Goal: Information Seeking & Learning: Learn about a topic

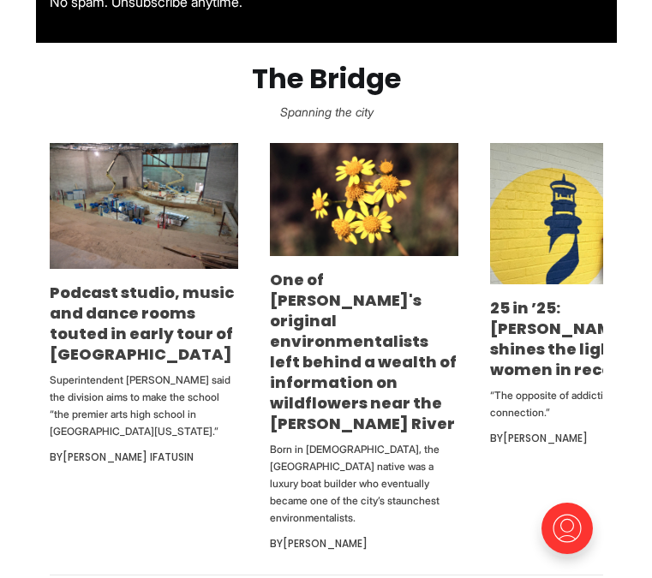
scroll to position [637, 0]
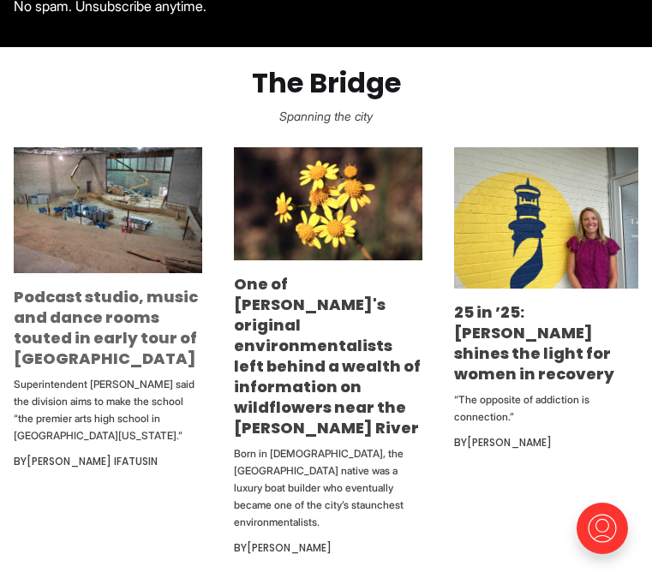
click at [72, 327] on link "Podcast studio, music and dance rooms touted in early tour of new Richmond high…" at bounding box center [106, 327] width 184 height 83
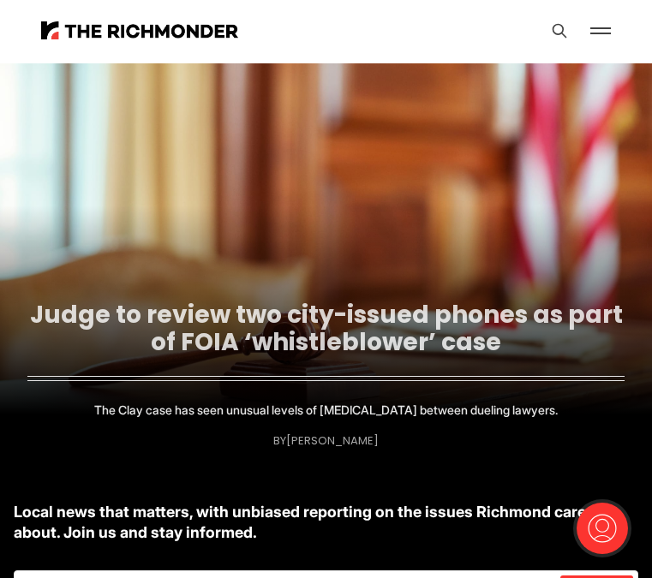
scroll to position [12, 0]
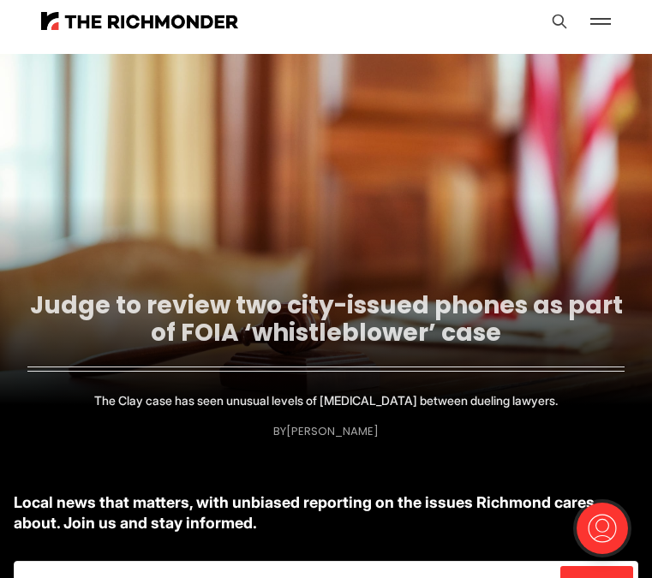
click at [351, 322] on link "Judge to review two city-issued phones as part of FOIA ‘whistleblower’ case" at bounding box center [326, 319] width 593 height 61
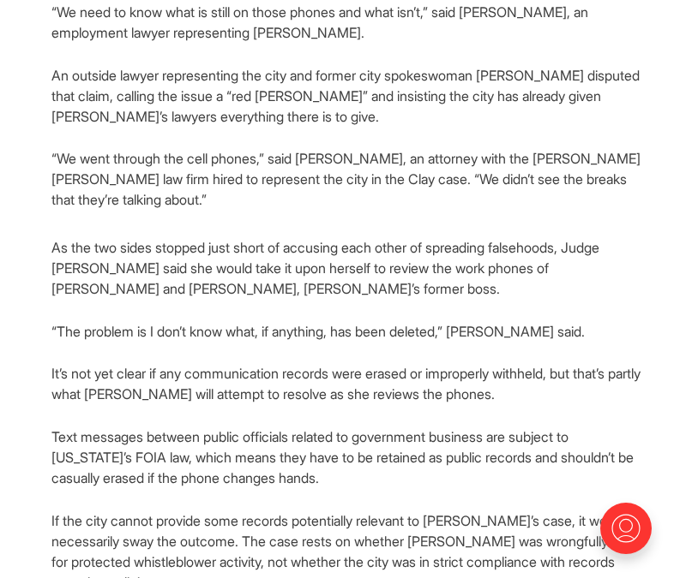
scroll to position [790, 0]
